Goal: Task Accomplishment & Management: Manage account settings

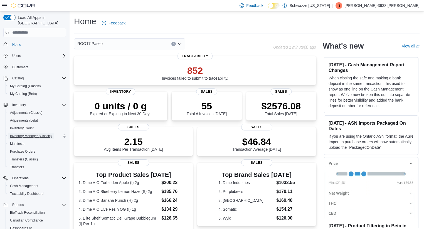
click at [39, 134] on span "Inventory Manager (Classic)" at bounding box center [31, 136] width 42 height 4
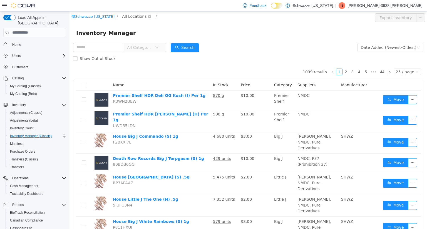
click at [134, 19] on span "All Locations" at bounding box center [134, 16] width 24 height 6
type input "*****"
click at [142, 55] on span "RGO17 Paseo" at bounding box center [150, 56] width 26 height 4
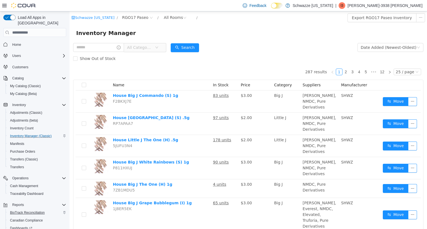
scroll to position [39, 0]
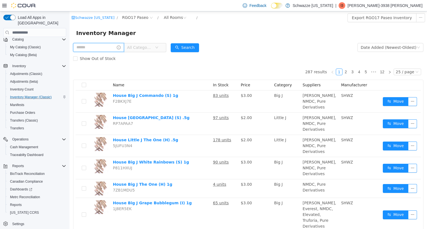
click at [92, 48] on input "text" at bounding box center [98, 47] width 51 height 9
type input "**********"
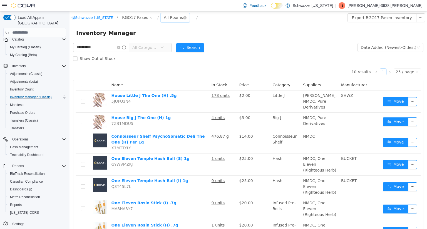
click at [170, 17] on div "All Rooms" at bounding box center [173, 17] width 19 height 8
click at [170, 48] on li "RGO17 Back Room" at bounding box center [171, 46] width 33 height 9
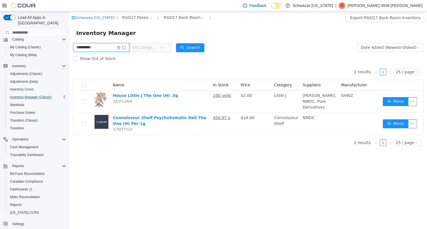
drag, startPoint x: 101, startPoint y: 46, endPoint x: 9, endPoint y: 51, distance: 91.6
click at [69, 51] on html "**********" at bounding box center [247, 120] width 357 height 218
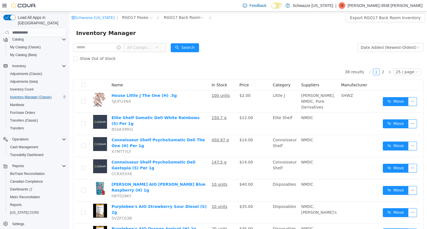
click at [219, 28] on div "Inventory Manager" at bounding box center [247, 33] width 357 height 18
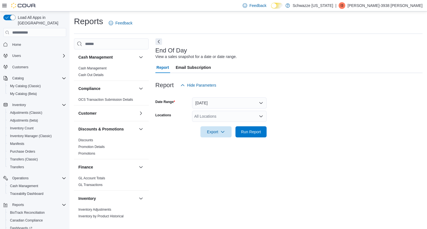
click at [213, 115] on div "All Locations" at bounding box center [229, 116] width 74 height 11
type input "*****"
click at [218, 124] on span "RGO17 Paseo" at bounding box center [219, 126] width 25 height 6
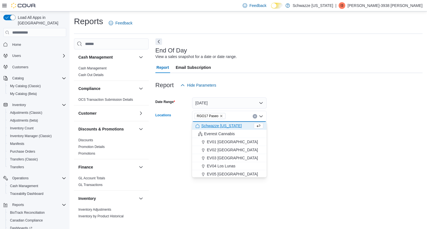
click at [341, 130] on form "Date Range Today Locations RGO17 Paseo Combo box. Selected. RGO17 Paseo. Press …" at bounding box center [288, 114] width 267 height 47
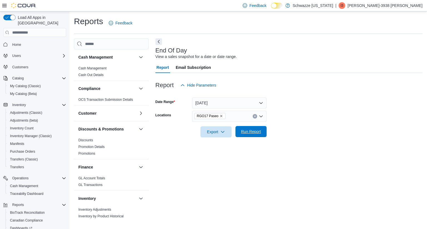
click at [255, 133] on span "Run Report" at bounding box center [251, 132] width 20 height 6
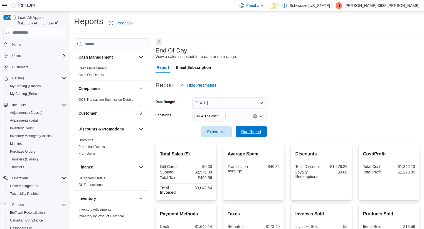
click at [257, 128] on span "Run Report" at bounding box center [251, 131] width 24 height 11
click at [257, 132] on span "Run Report" at bounding box center [251, 132] width 20 height 6
click at [250, 130] on span "Run Report" at bounding box center [251, 132] width 20 height 6
click at [245, 131] on span "Run Report" at bounding box center [251, 132] width 20 height 6
click at [242, 131] on span "Run Report" at bounding box center [251, 132] width 20 height 6
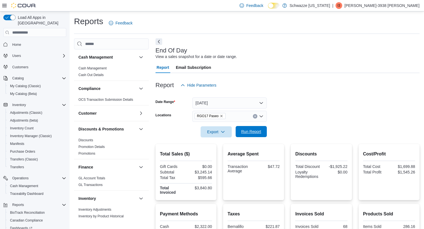
click at [253, 137] on span "Run Report" at bounding box center [251, 131] width 24 height 11
click at [255, 134] on span "Run Report" at bounding box center [251, 132] width 20 height 6
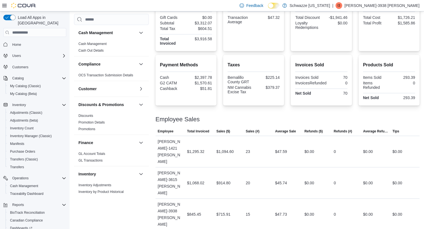
scroll to position [151, 0]
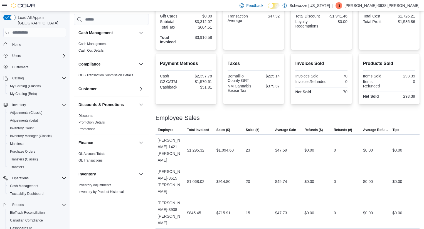
click at [277, 117] on div "Employee Sales" at bounding box center [287, 118] width 264 height 7
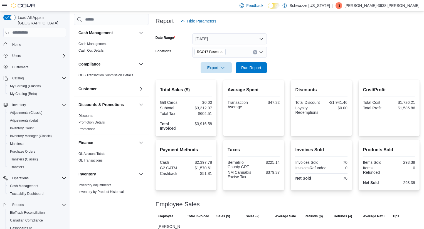
scroll to position [0, 0]
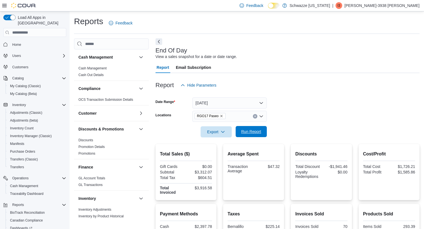
click at [249, 137] on span "Run Report" at bounding box center [251, 131] width 24 height 11
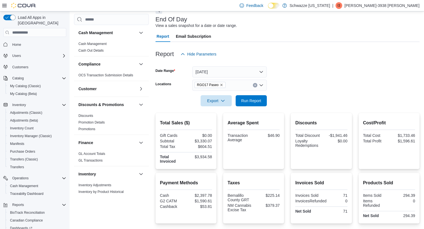
scroll to position [10, 0]
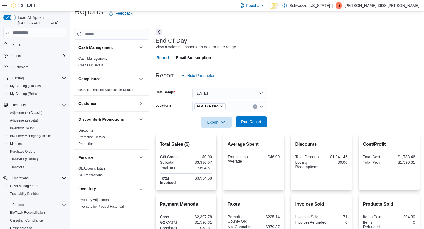
click at [253, 123] on span "Run Report" at bounding box center [251, 122] width 20 height 6
click at [262, 121] on span "Run Report" at bounding box center [251, 121] width 24 height 11
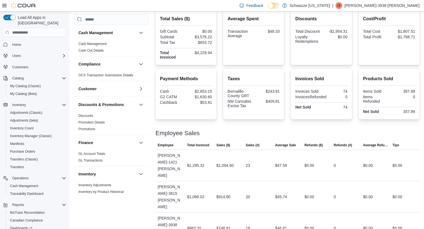
scroll to position [151, 0]
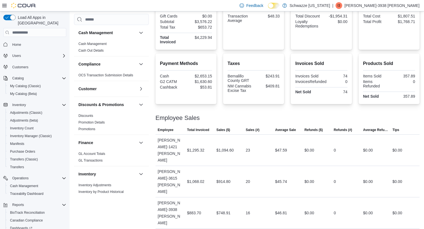
click at [260, 127] on span "Sales (#)" at bounding box center [257, 130] width 29 height 9
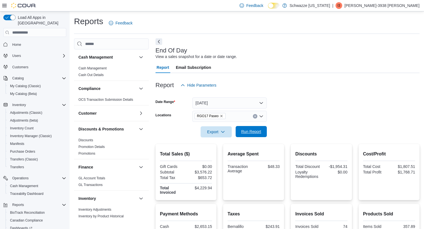
click at [245, 132] on span "Run Report" at bounding box center [251, 132] width 20 height 6
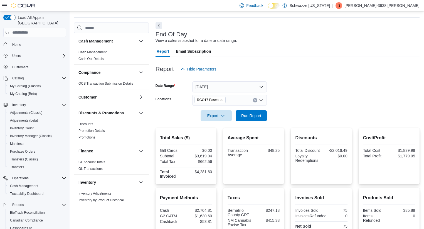
scroll to position [19, 0]
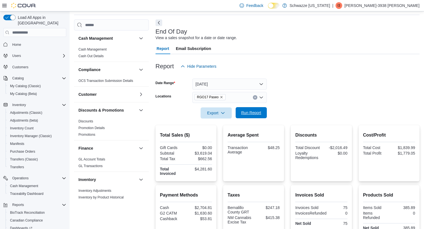
click at [255, 111] on span "Run Report" at bounding box center [251, 113] width 20 height 6
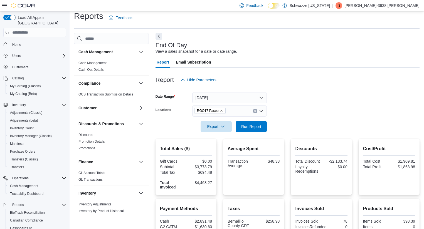
scroll to position [0, 0]
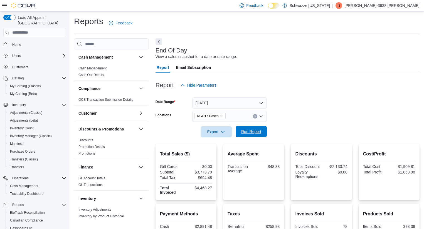
click at [254, 132] on span "Run Report" at bounding box center [251, 132] width 20 height 6
click at [252, 130] on span "Run Report" at bounding box center [251, 132] width 20 height 6
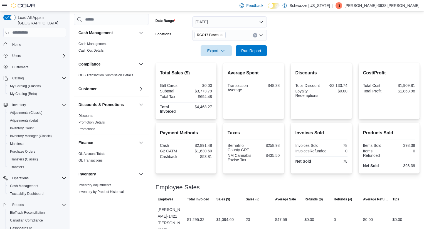
scroll to position [80, 0]
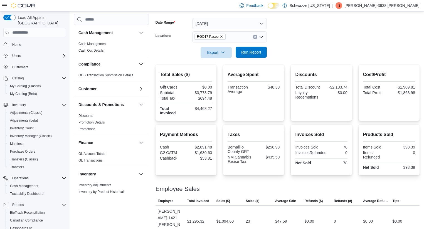
click at [245, 49] on span "Run Report" at bounding box center [251, 52] width 24 height 11
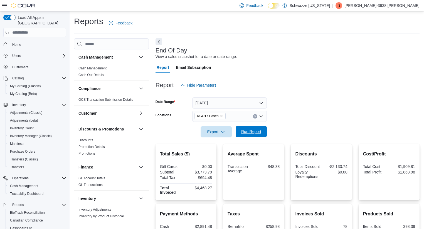
click at [253, 129] on span "Run Report" at bounding box center [251, 131] width 24 height 11
click at [250, 137] on span "Run Report" at bounding box center [251, 131] width 24 height 11
click at [258, 131] on span "Run Report" at bounding box center [251, 132] width 20 height 6
click at [251, 131] on span "Run Report" at bounding box center [251, 132] width 20 height 6
click at [255, 132] on span "Run Report" at bounding box center [251, 132] width 20 height 6
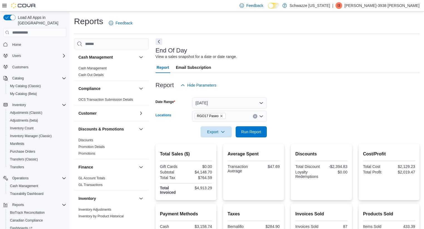
click at [255, 116] on icon "Clear input" at bounding box center [255, 116] width 2 height 2
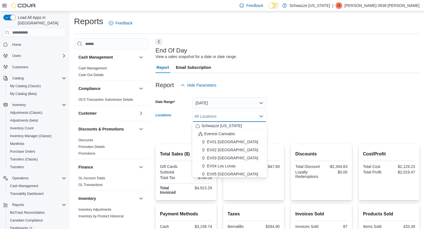
click at [242, 113] on div "All Locations Combo box. Selected. Combo box input. All Locations. Type some te…" at bounding box center [229, 116] width 74 height 11
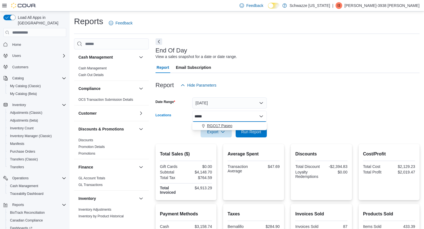
type input "*****"
click at [227, 126] on span "RGO17 Paseo" at bounding box center [219, 126] width 25 height 6
click at [302, 122] on div at bounding box center [287, 124] width 264 height 4
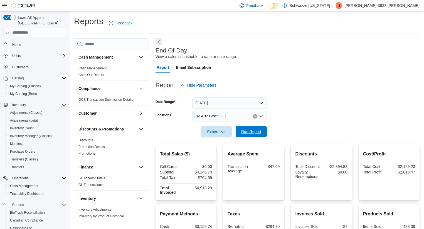
click at [247, 133] on span "Run Report" at bounding box center [251, 132] width 20 height 6
click at [254, 130] on span "Run Report" at bounding box center [251, 132] width 20 height 6
click at [260, 133] on span "Run Report" at bounding box center [251, 132] width 20 height 6
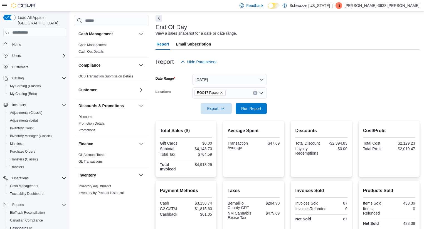
scroll to position [22, 0]
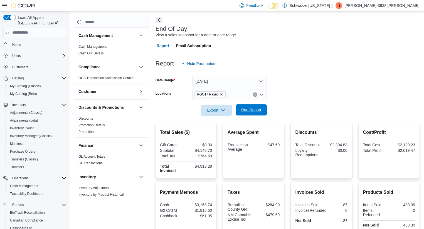
click at [247, 109] on span "Run Report" at bounding box center [251, 110] width 20 height 6
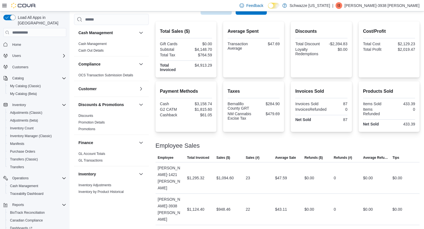
scroll to position [151, 0]
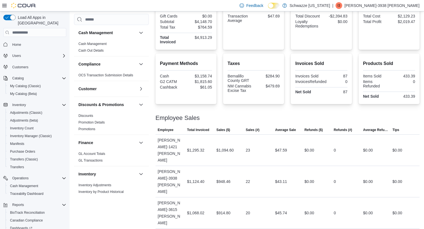
click at [341, 116] on div "Employee Sales" at bounding box center [287, 118] width 264 height 7
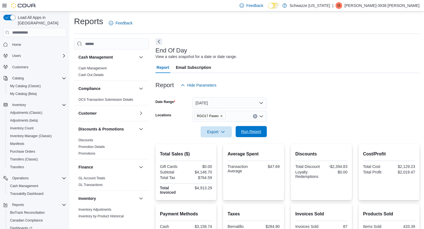
click at [242, 134] on span "Run Report" at bounding box center [251, 132] width 20 height 6
click at [259, 129] on span "Run Report" at bounding box center [251, 131] width 24 height 11
click at [276, 27] on div "Reports Feedback" at bounding box center [246, 23] width 345 height 14
click at [246, 129] on span "Run Report" at bounding box center [251, 132] width 20 height 6
click at [252, 135] on span "Run Report" at bounding box center [251, 132] width 20 height 6
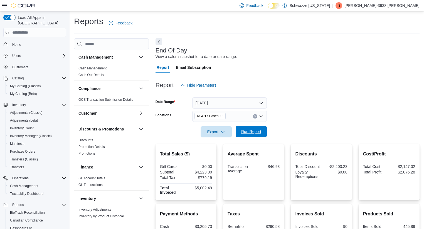
click at [257, 131] on span "Run Report" at bounding box center [251, 132] width 20 height 6
click at [256, 130] on span "Run Report" at bounding box center [251, 132] width 20 height 6
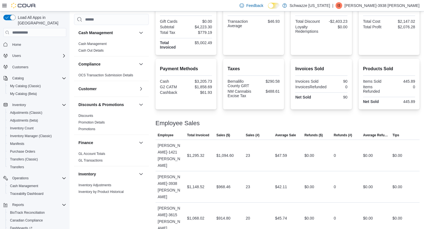
scroll to position [151, 0]
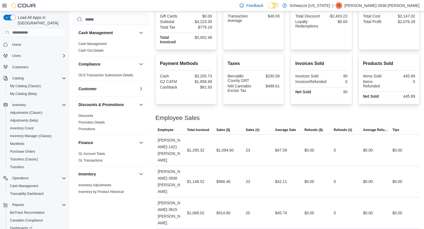
drag, startPoint x: 294, startPoint y: 127, endPoint x: 266, endPoint y: 120, distance: 28.0
click at [266, 120] on div "Employee Sales" at bounding box center [287, 118] width 264 height 7
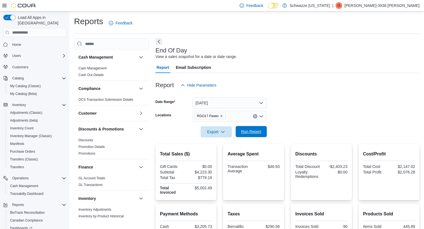
click at [245, 126] on div "Export Run Report" at bounding box center [210, 131] width 111 height 11
click at [245, 131] on span "Run Report" at bounding box center [251, 132] width 20 height 6
click at [350, 117] on form "Date Range Today Locations RGO17 Paseo Export Run Report" at bounding box center [287, 114] width 264 height 47
click at [259, 131] on span "Run Report" at bounding box center [251, 132] width 20 height 6
click at [255, 134] on span "Run Report" at bounding box center [251, 132] width 20 height 6
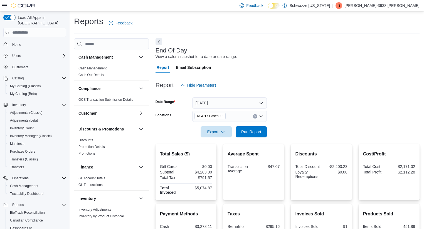
click at [263, 28] on div "Reports Feedback" at bounding box center [246, 23] width 345 height 14
click at [250, 132] on span "Run Report" at bounding box center [251, 132] width 20 height 6
click at [258, 130] on span "Run Report" at bounding box center [251, 132] width 20 height 6
click at [256, 133] on span "Run Report" at bounding box center [251, 132] width 20 height 6
click at [253, 132] on span "Run Report" at bounding box center [251, 132] width 20 height 6
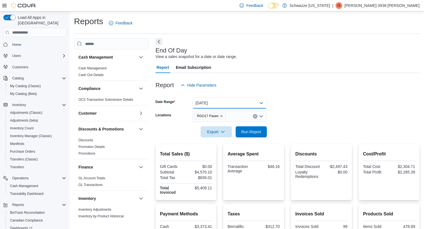
click at [219, 100] on button "Today" at bounding box center [229, 103] width 74 height 11
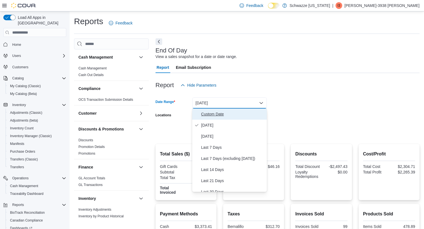
click at [217, 111] on span "Custom Date" at bounding box center [232, 114] width 63 height 7
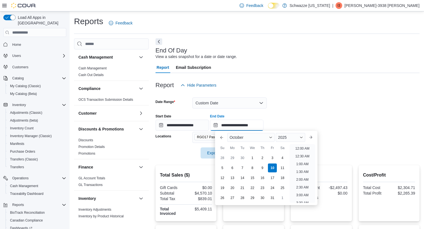
click at [263, 128] on input "**********" at bounding box center [236, 125] width 53 height 11
click at [301, 174] on li "7:00 PM" at bounding box center [302, 174] width 17 height 7
type input "**********"
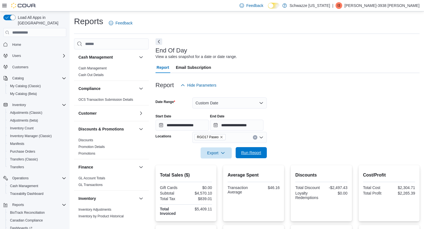
click at [265, 153] on button "Run Report" at bounding box center [250, 152] width 31 height 11
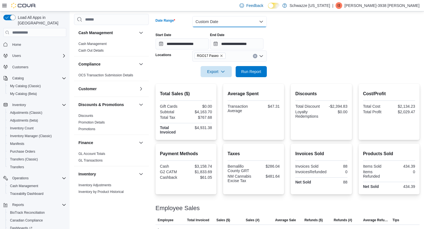
click at [217, 23] on button "Custom Date" at bounding box center [229, 21] width 74 height 11
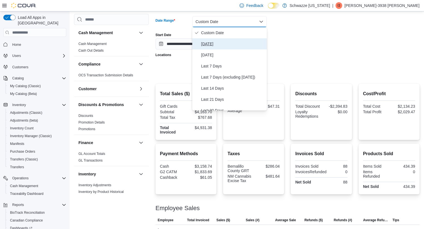
click at [213, 42] on span "Today" at bounding box center [232, 44] width 63 height 7
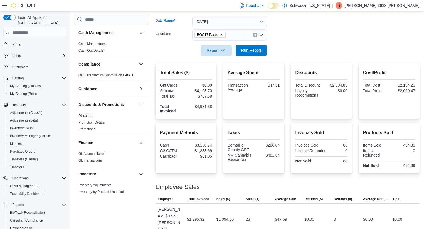
click at [259, 50] on span "Run Report" at bounding box center [251, 51] width 20 height 6
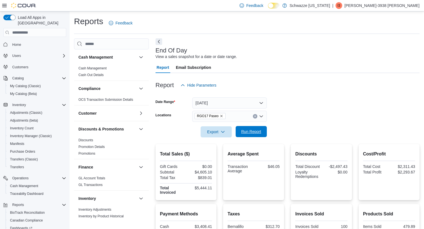
click at [252, 130] on span "Run Report" at bounding box center [251, 132] width 20 height 6
click at [257, 130] on span "Run Report" at bounding box center [251, 132] width 20 height 6
click at [208, 101] on button "Today" at bounding box center [229, 103] width 74 height 11
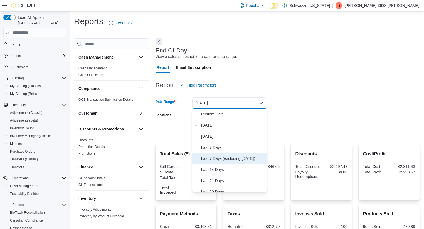
click at [223, 158] on span "Last 7 Days (excluding today)" at bounding box center [232, 158] width 63 height 7
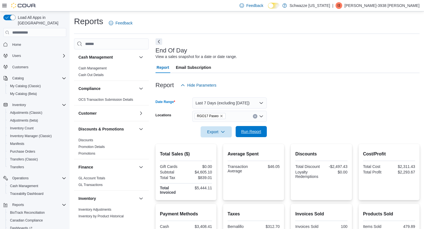
click at [256, 128] on span "Run Report" at bounding box center [251, 131] width 24 height 11
click at [222, 101] on button "Last 7 Days (excluding today)" at bounding box center [229, 103] width 74 height 11
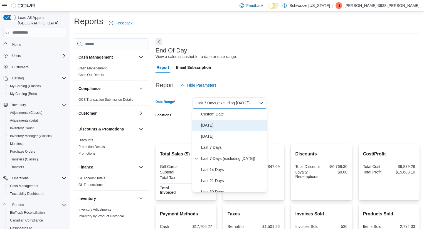
click at [208, 123] on span "Today" at bounding box center [232, 125] width 63 height 7
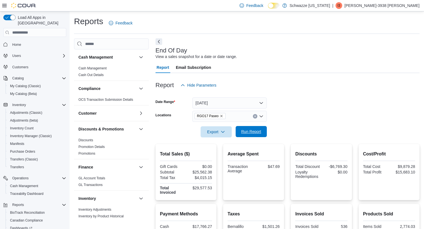
click at [247, 129] on span "Run Report" at bounding box center [251, 131] width 24 height 11
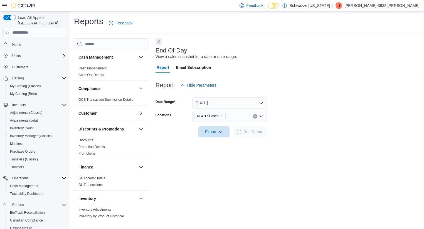
click at [318, 115] on form "Date Range Today Locations RGO17 Paseo Export Run Report" at bounding box center [287, 114] width 264 height 47
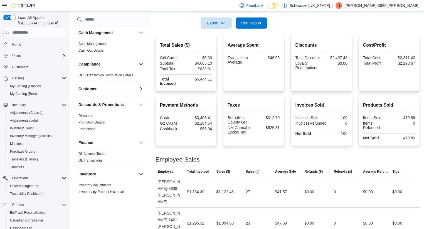
scroll to position [151, 0]
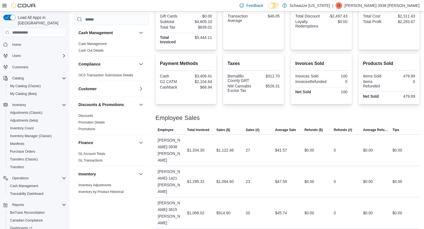
drag, startPoint x: 290, startPoint y: 115, endPoint x: 266, endPoint y: 111, distance: 23.7
click at [266, 111] on div at bounding box center [287, 111] width 264 height 7
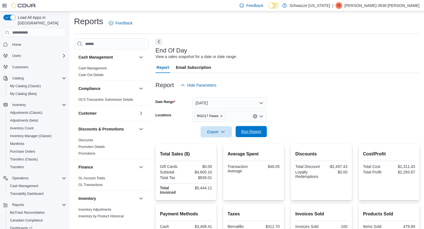
click at [244, 129] on span "Run Report" at bounding box center [251, 131] width 24 height 11
click at [253, 130] on span "Run Report" at bounding box center [251, 132] width 20 height 6
click at [257, 131] on span "Run Report" at bounding box center [251, 132] width 20 height 6
click at [249, 135] on span "Run Report" at bounding box center [251, 131] width 24 height 11
click at [257, 133] on span "Run Report" at bounding box center [251, 132] width 20 height 6
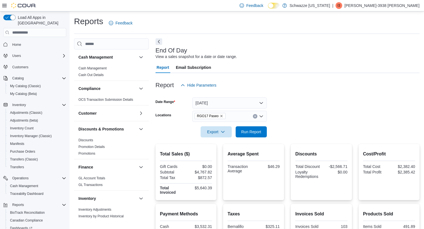
click at [277, 57] on div "End Of Day View a sales snapshot for a date or date range." at bounding box center [285, 53] width 261 height 13
click at [247, 135] on span "Run Report" at bounding box center [251, 131] width 24 height 11
click at [247, 133] on span "Run Report" at bounding box center [251, 132] width 20 height 6
click at [245, 131] on span "Run Report" at bounding box center [251, 132] width 20 height 6
click at [261, 133] on span "Run Report" at bounding box center [251, 131] width 24 height 11
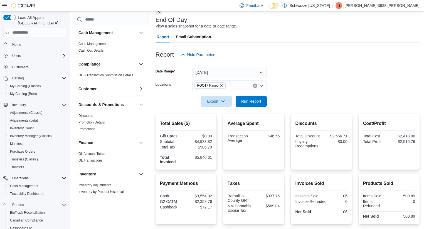
scroll to position [30, 0]
click at [258, 105] on span "Run Report" at bounding box center [251, 101] width 24 height 11
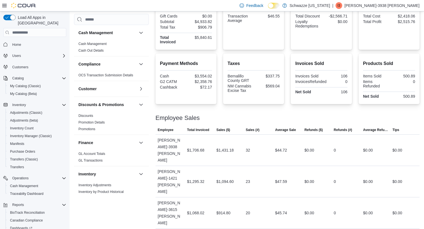
scroll to position [0, 0]
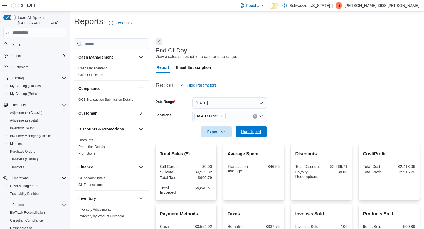
click at [244, 129] on span "Run Report" at bounding box center [251, 131] width 24 height 11
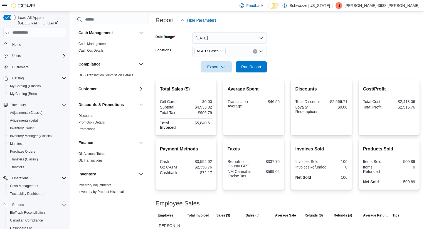
scroll to position [151, 0]
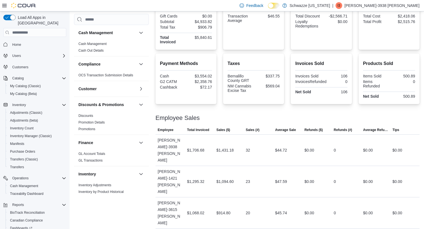
click at [299, 122] on div at bounding box center [287, 123] width 264 height 4
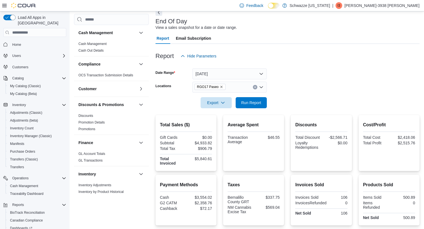
scroll to position [0, 0]
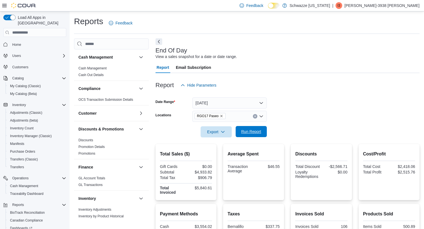
click at [255, 132] on span "Run Report" at bounding box center [251, 132] width 20 height 6
click at [257, 131] on span "Run Report" at bounding box center [251, 132] width 20 height 6
click at [238, 137] on button "Run Report" at bounding box center [250, 131] width 31 height 11
click at [245, 129] on span "Run Report" at bounding box center [251, 131] width 24 height 11
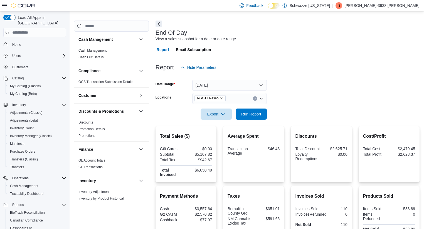
scroll to position [17, 0]
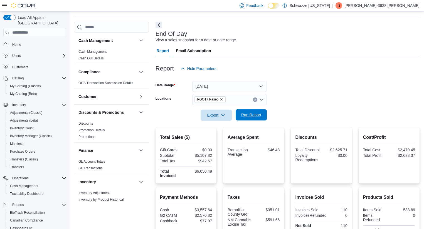
click at [256, 115] on span "Run Report" at bounding box center [251, 115] width 20 height 6
click at [248, 114] on span "Run Report" at bounding box center [251, 115] width 20 height 6
click at [249, 119] on span "Run Report" at bounding box center [251, 115] width 24 height 11
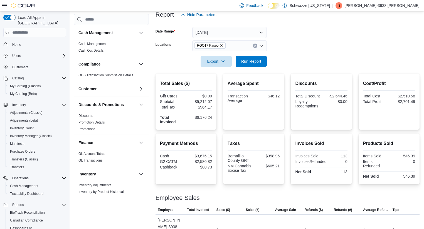
scroll to position [0, 0]
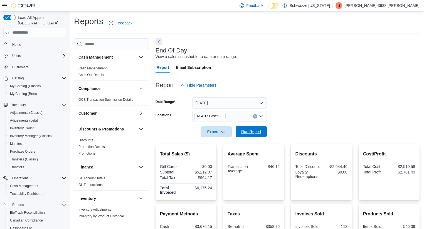
click at [252, 132] on span "Run Report" at bounding box center [251, 132] width 20 height 6
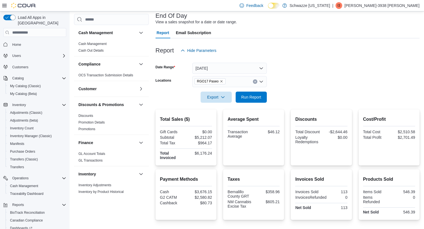
scroll to position [26, 0]
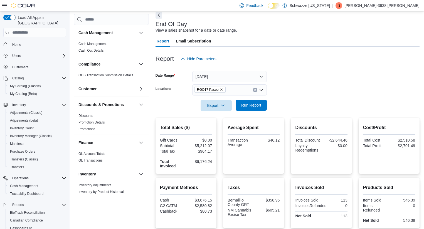
click at [260, 102] on span "Run Report" at bounding box center [251, 105] width 24 height 11
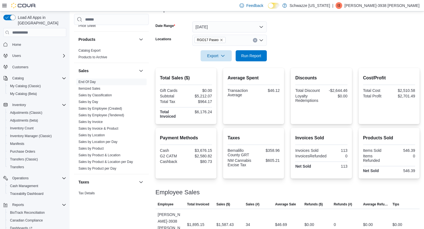
scroll to position [352, 0]
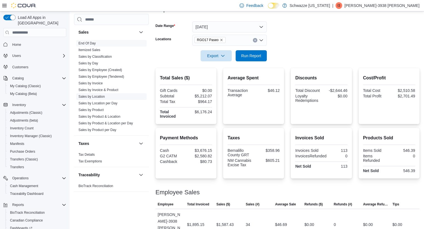
click at [98, 95] on link "Sales by Location" at bounding box center [91, 97] width 26 height 4
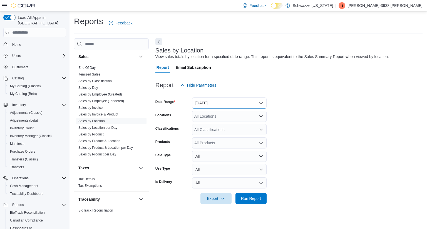
click at [226, 105] on button "Yesterday" at bounding box center [229, 103] width 74 height 11
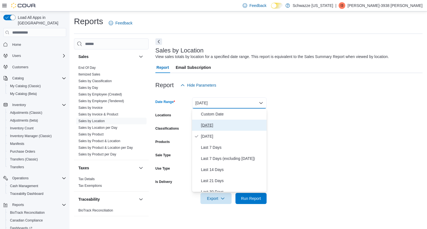
click at [207, 127] on span "Today" at bounding box center [232, 125] width 63 height 7
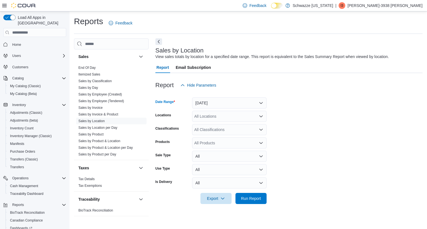
click at [221, 118] on div "All Locations" at bounding box center [229, 116] width 74 height 11
type input "*****"
click at [220, 124] on span "RGO17 Paseo" at bounding box center [219, 126] width 25 height 6
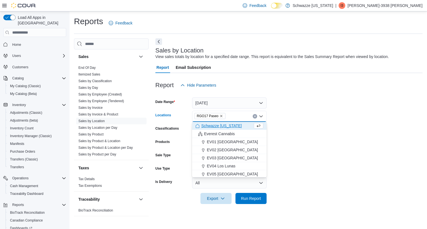
click at [321, 140] on form "Date Range Today Locations RGO17 Paseo Combo box. Selected. RGO17 Paseo. Press …" at bounding box center [288, 147] width 267 height 113
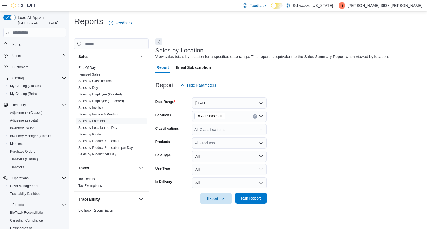
click at [247, 197] on span "Run Report" at bounding box center [251, 199] width 20 height 6
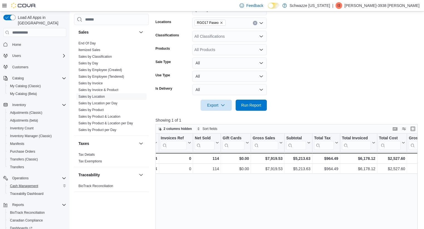
scroll to position [39, 0]
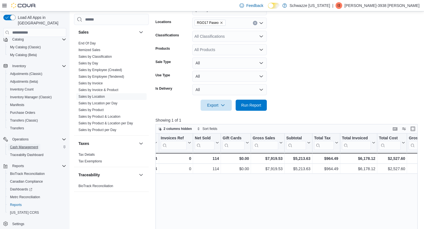
click at [23, 145] on span "Cash Management" at bounding box center [24, 147] width 28 height 4
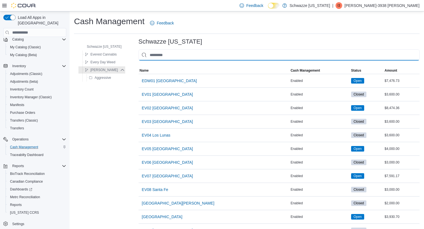
click at [174, 53] on input "This is a search bar. As you type, the results lower in the page will automatic…" at bounding box center [278, 54] width 281 height 11
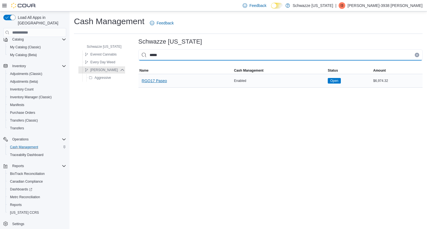
type input "*****"
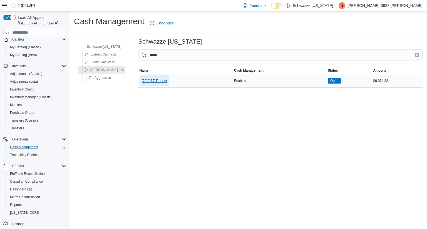
click at [159, 81] on span "RGO17 Paseo" at bounding box center [154, 81] width 25 height 6
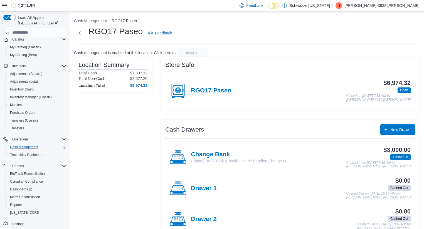
click at [210, 150] on div "Change Bank Change Bank Total (Should Include Pending Change O..." at bounding box center [230, 157] width 120 height 17
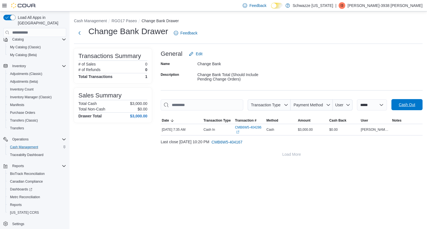
click at [400, 109] on span "Cash Out" at bounding box center [407, 104] width 24 height 11
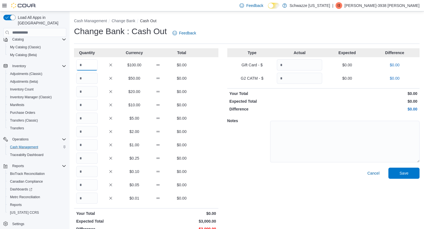
click at [89, 66] on input "Quantity" at bounding box center [86, 64] width 21 height 11
type input "**"
click at [250, 148] on div "Notes" at bounding box center [323, 141] width 192 height 54
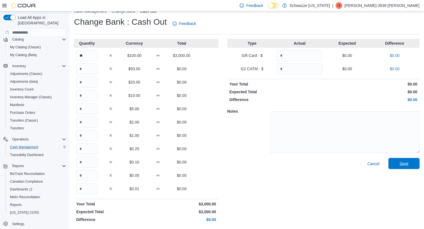
click at [400, 161] on span "Save" at bounding box center [403, 163] width 24 height 11
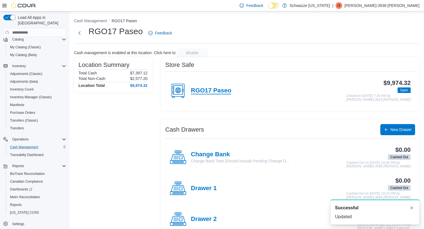
click at [205, 89] on h4 "RGO17 Paseo" at bounding box center [211, 90] width 40 height 7
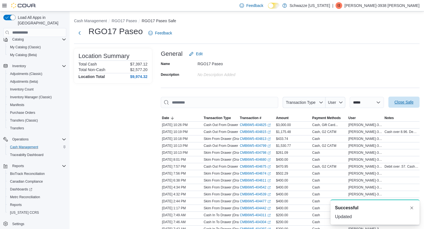
click at [408, 106] on span "Close Safe" at bounding box center [403, 102] width 24 height 11
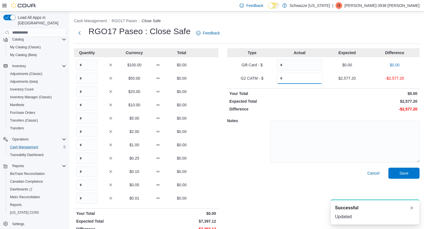
click at [295, 77] on input "Quantity" at bounding box center [299, 78] width 45 height 11
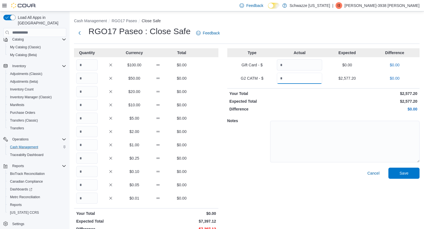
type input "*******"
click at [83, 66] on input "Quantity" at bounding box center [86, 64] width 21 height 11
type input "**"
click at [230, 158] on div "Notes" at bounding box center [323, 141] width 192 height 54
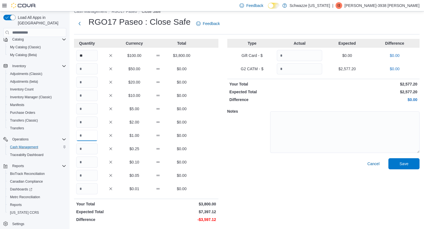
click at [95, 133] on input "Quantity" at bounding box center [86, 135] width 21 height 11
type input "****"
click at [82, 187] on input "Quantity" at bounding box center [86, 188] width 21 height 11
type input "**"
click at [408, 165] on span "Save" at bounding box center [403, 164] width 9 height 6
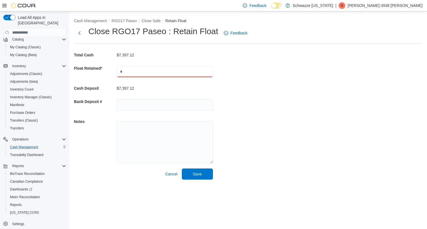
click at [125, 73] on input "text" at bounding box center [165, 71] width 96 height 11
type input "****"
click at [133, 103] on input "text" at bounding box center [165, 105] width 96 height 11
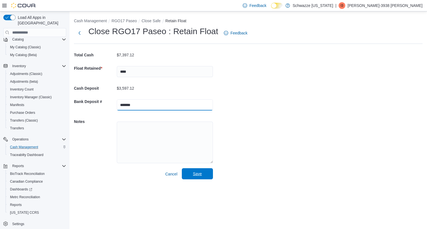
type input "*******"
click at [206, 175] on span "Save" at bounding box center [197, 173] width 24 height 11
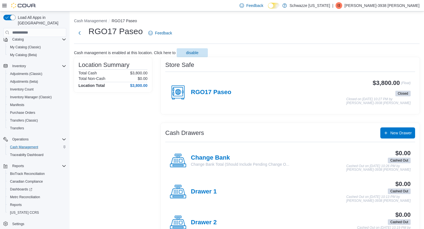
click at [389, 7] on p "Isaac-3938 Holliday" at bounding box center [381, 5] width 75 height 7
click at [383, 54] on span "Sign Out" at bounding box center [383, 54] width 15 height 6
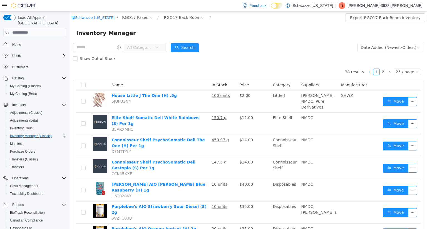
scroll to position [39, 0]
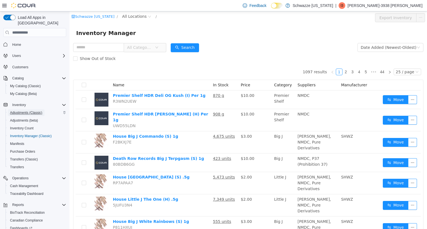
click at [26, 111] on span "Adjustments (Classic)" at bounding box center [26, 113] width 32 height 4
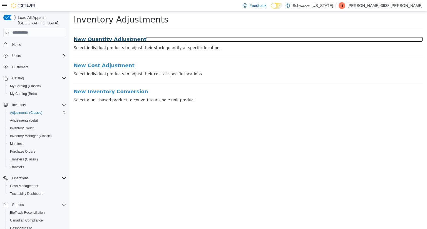
click at [123, 41] on h3 "New Quantity Adjustment" at bounding box center [248, 40] width 349 height 6
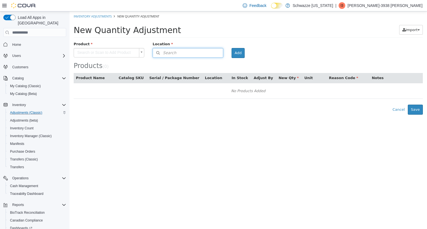
click at [187, 55] on button "Search" at bounding box center [188, 53] width 71 height 10
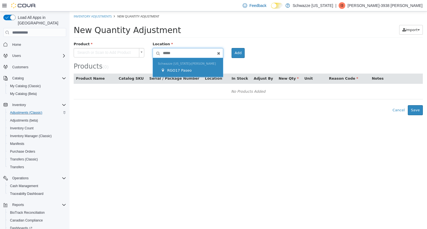
type input "*****"
click at [181, 67] on div "Schwazze New Mexico R. Greenleaf RGO17 Paseo" at bounding box center [188, 67] width 70 height 19
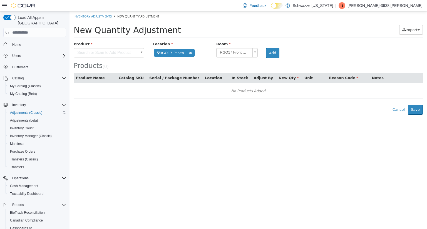
click at [106, 47] on div "Product" at bounding box center [108, 44] width 79 height 7
click at [104, 51] on body "**********" at bounding box center [247, 62] width 357 height 103
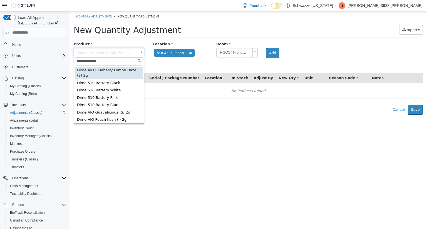
type input "**********"
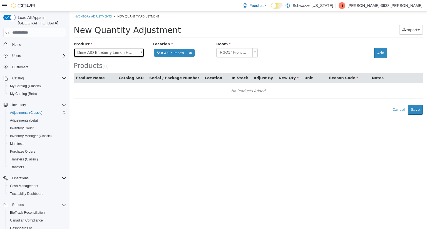
type input "**********"
click at [317, 55] on body "**********" at bounding box center [247, 62] width 357 height 103
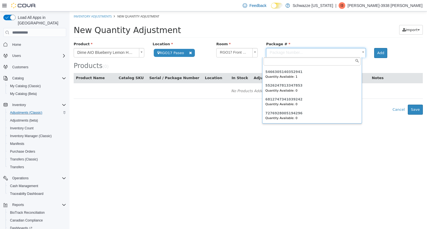
scroll to position [69, 0]
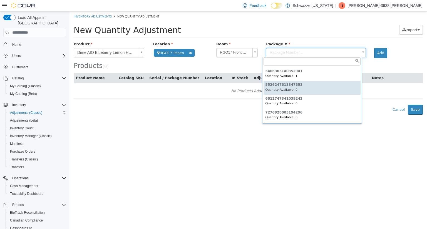
type input "**********"
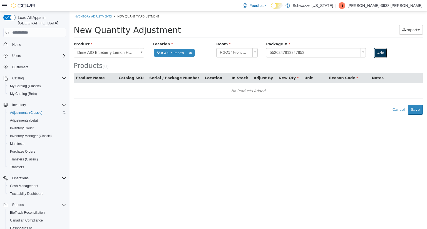
click at [376, 52] on button "Add" at bounding box center [380, 53] width 13 height 10
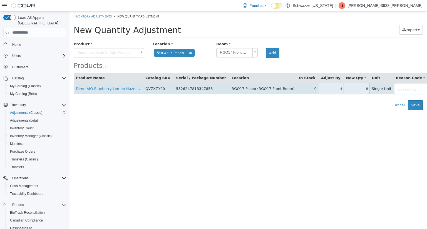
click at [319, 92] on td "*" at bounding box center [331, 88] width 25 height 11
click at [319, 90] on input "*" at bounding box center [331, 89] width 25 height 4
type input "*"
click at [372, 87] on body "**********" at bounding box center [247, 60] width 357 height 99
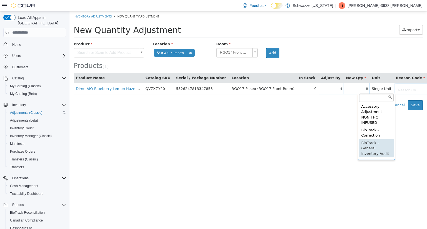
type input "**********"
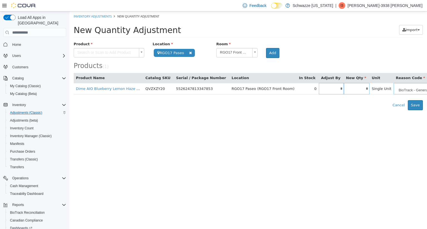
scroll to position [0, 23]
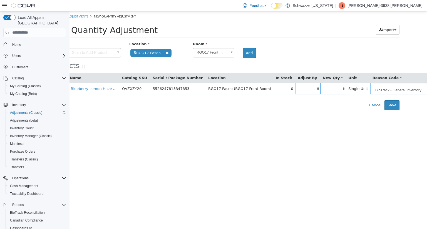
type input "*"
type input "**********"
click at [396, 104] on button "Save" at bounding box center [391, 105] width 15 height 10
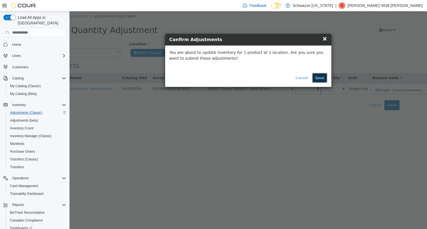
click at [322, 76] on button "Save" at bounding box center [319, 78] width 15 height 10
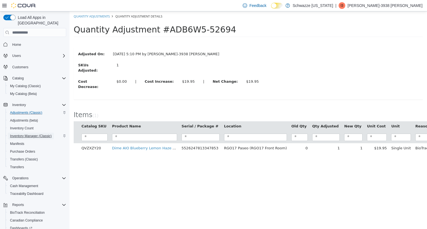
click at [30, 134] on span "Inventory Manager (Classic)" at bounding box center [31, 136] width 42 height 4
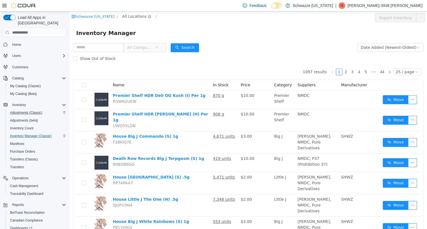
click at [134, 19] on span "All Locations" at bounding box center [134, 16] width 24 height 6
type input "*****"
click at [147, 59] on span "RGO17 Paseo" at bounding box center [151, 57] width 30 height 8
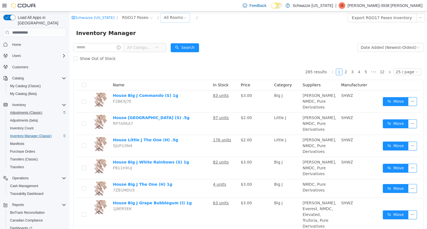
click at [167, 17] on div "All Rooms" at bounding box center [173, 17] width 19 height 8
click at [169, 47] on li "RGO17 Back Room" at bounding box center [171, 46] width 33 height 9
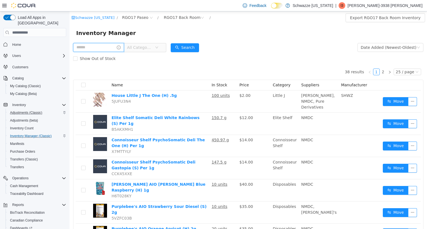
click at [99, 47] on input "text" at bounding box center [98, 47] width 51 height 9
type input "******"
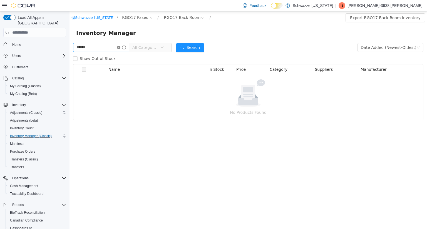
click at [120, 47] on icon "icon: close-circle" at bounding box center [118, 47] width 3 height 3
